Goal: Transaction & Acquisition: Purchase product/service

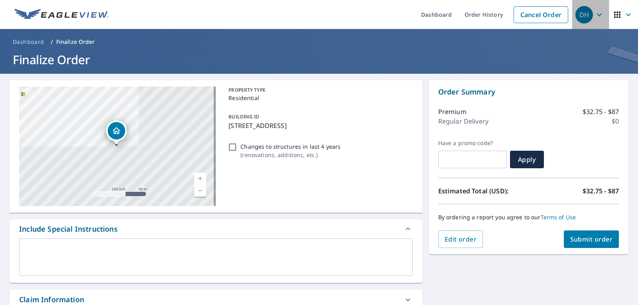
click at [594, 16] on icon "button" at bounding box center [599, 15] width 10 height 10
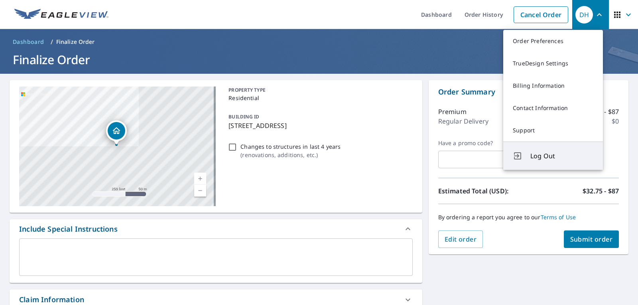
click at [566, 160] on span "Log Out" at bounding box center [561, 156] width 63 height 10
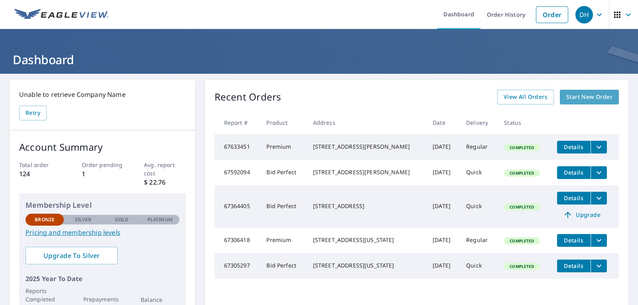
click at [574, 98] on span "Start New Order" at bounding box center [589, 97] width 46 height 10
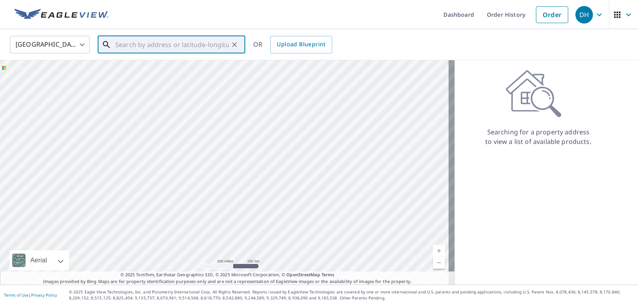
click at [118, 43] on input "text" at bounding box center [172, 44] width 114 height 22
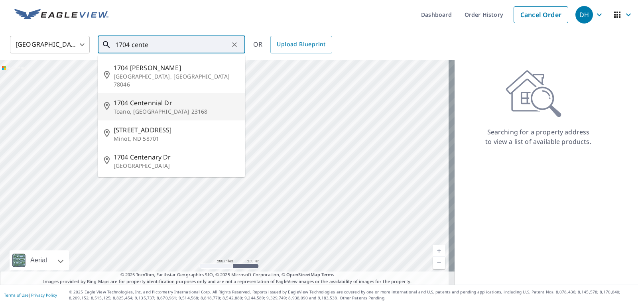
click at [157, 108] on p "Toano, [GEOGRAPHIC_DATA] 23168" at bounding box center [176, 112] width 125 height 8
type input "1704 Centennial Dr Toano, VA 23168"
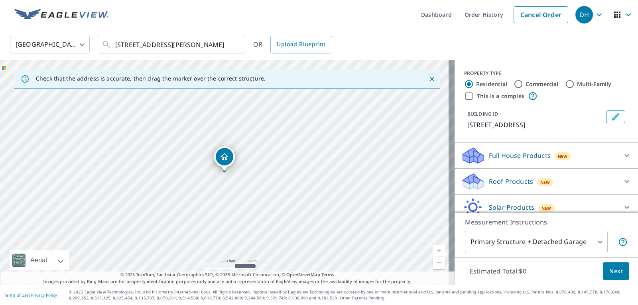
click at [622, 179] on icon at bounding box center [627, 182] width 10 height 10
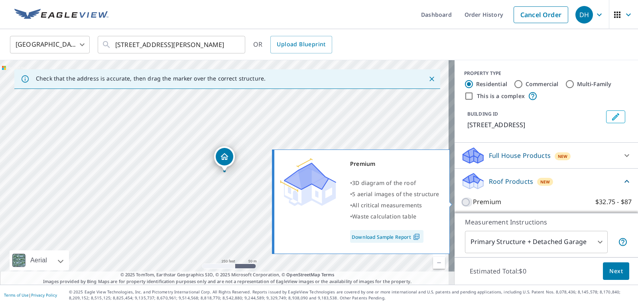
click at [461, 203] on input "Premium $32.75 - $87" at bounding box center [467, 202] width 12 height 10
checkbox input "true"
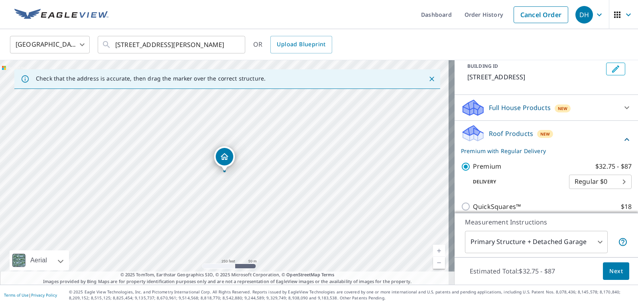
scroll to position [64, 0]
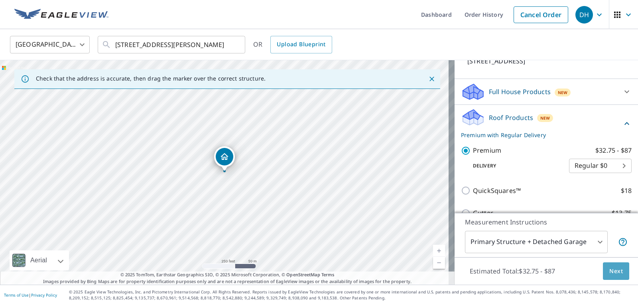
click at [616, 271] on span "Next" at bounding box center [616, 271] width 14 height 10
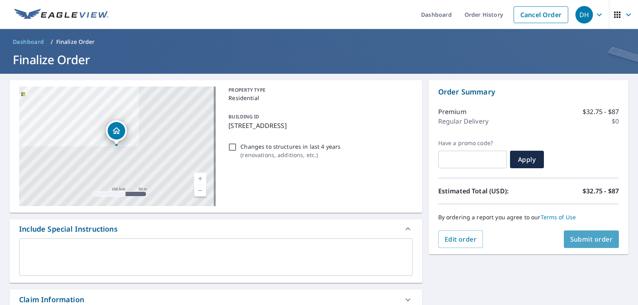
click at [578, 241] on span "Submit order" at bounding box center [591, 239] width 43 height 9
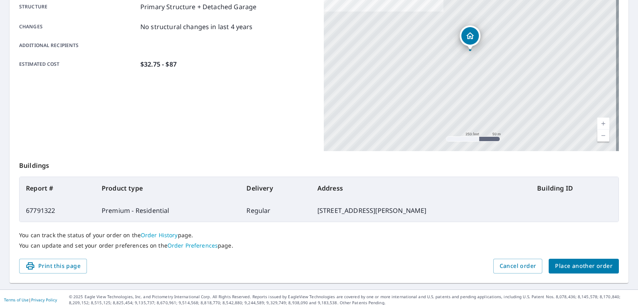
scroll to position [164, 0]
